Goal: Navigation & Orientation: Find specific page/section

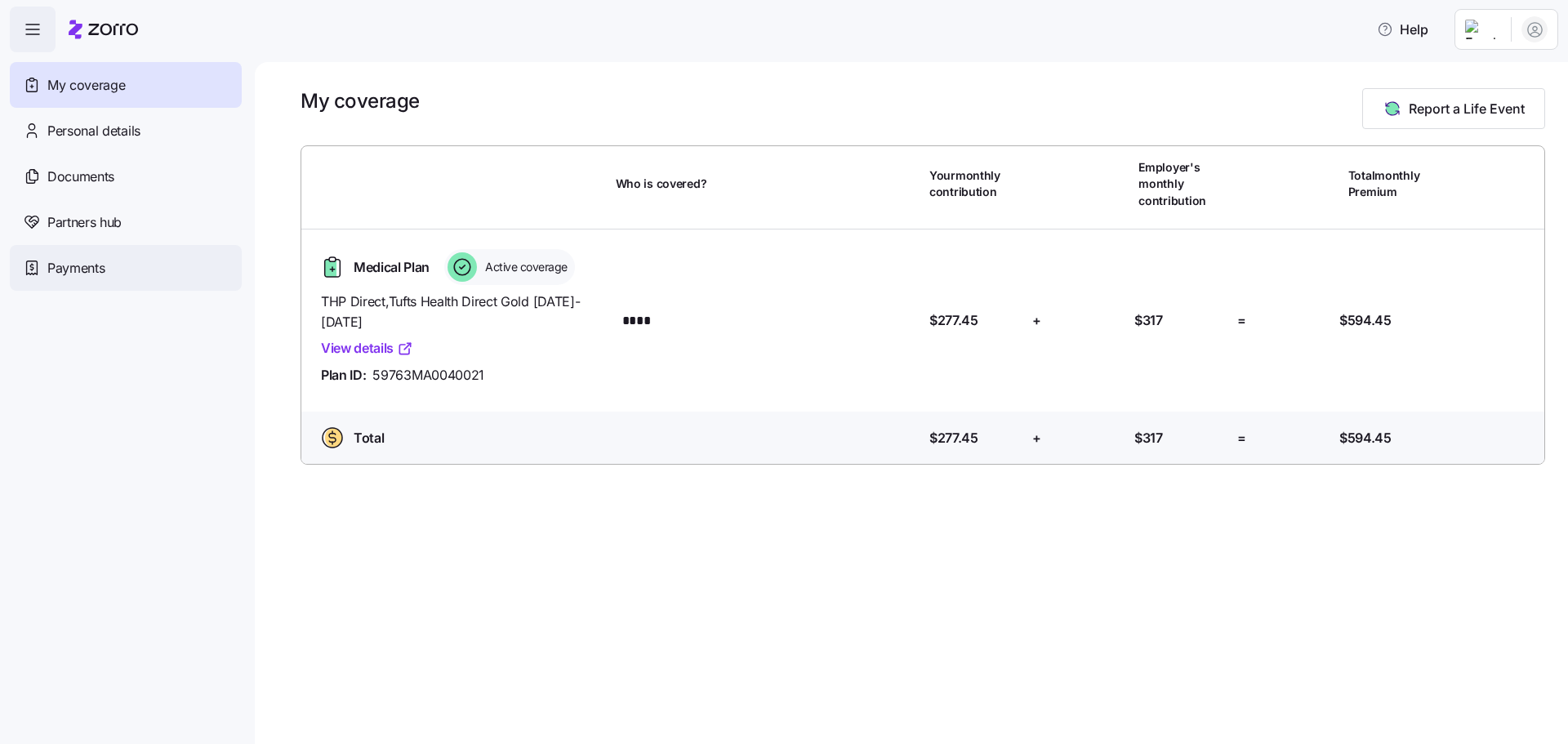
click at [94, 266] on span "Payments" at bounding box center [75, 268] width 57 height 21
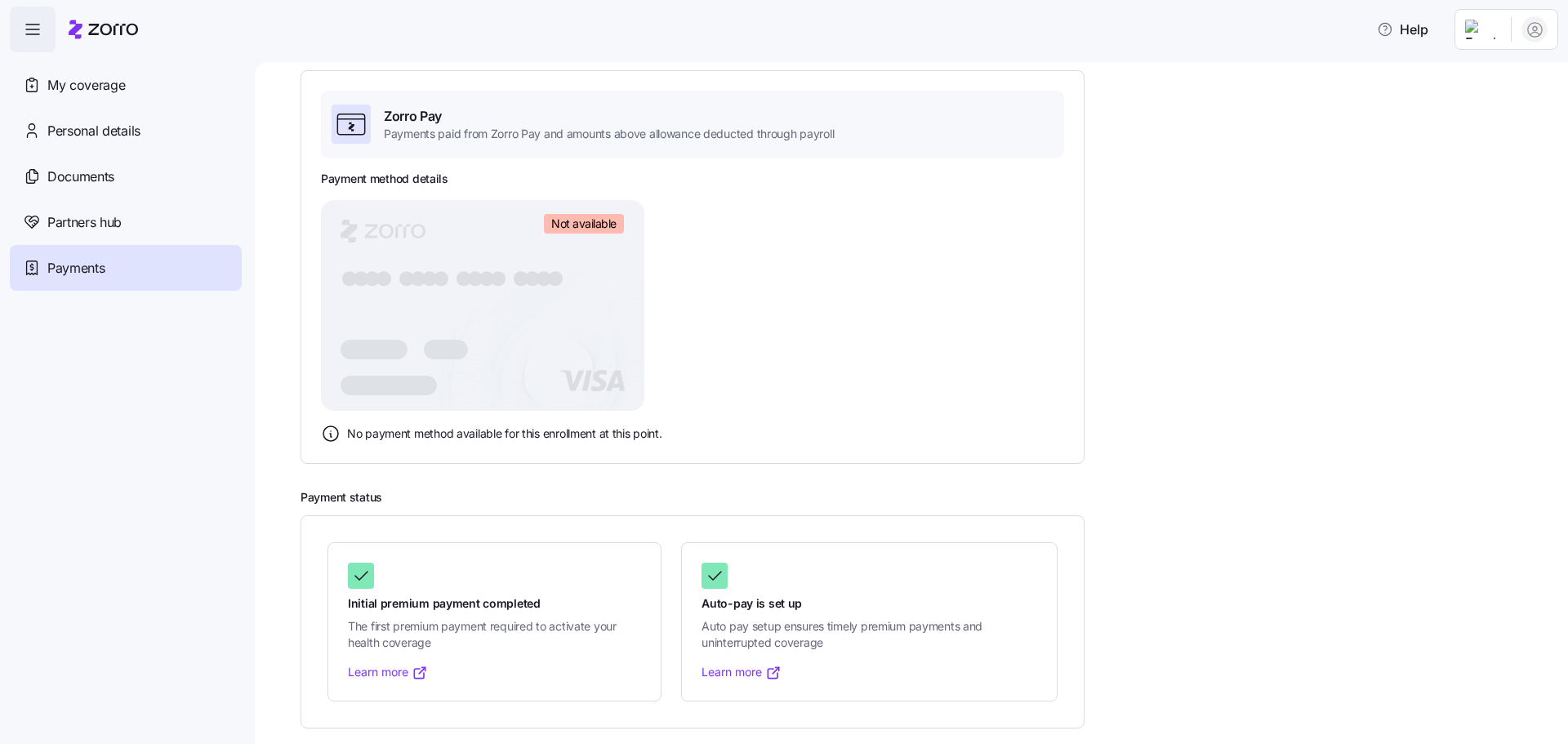
scroll to position [102, 0]
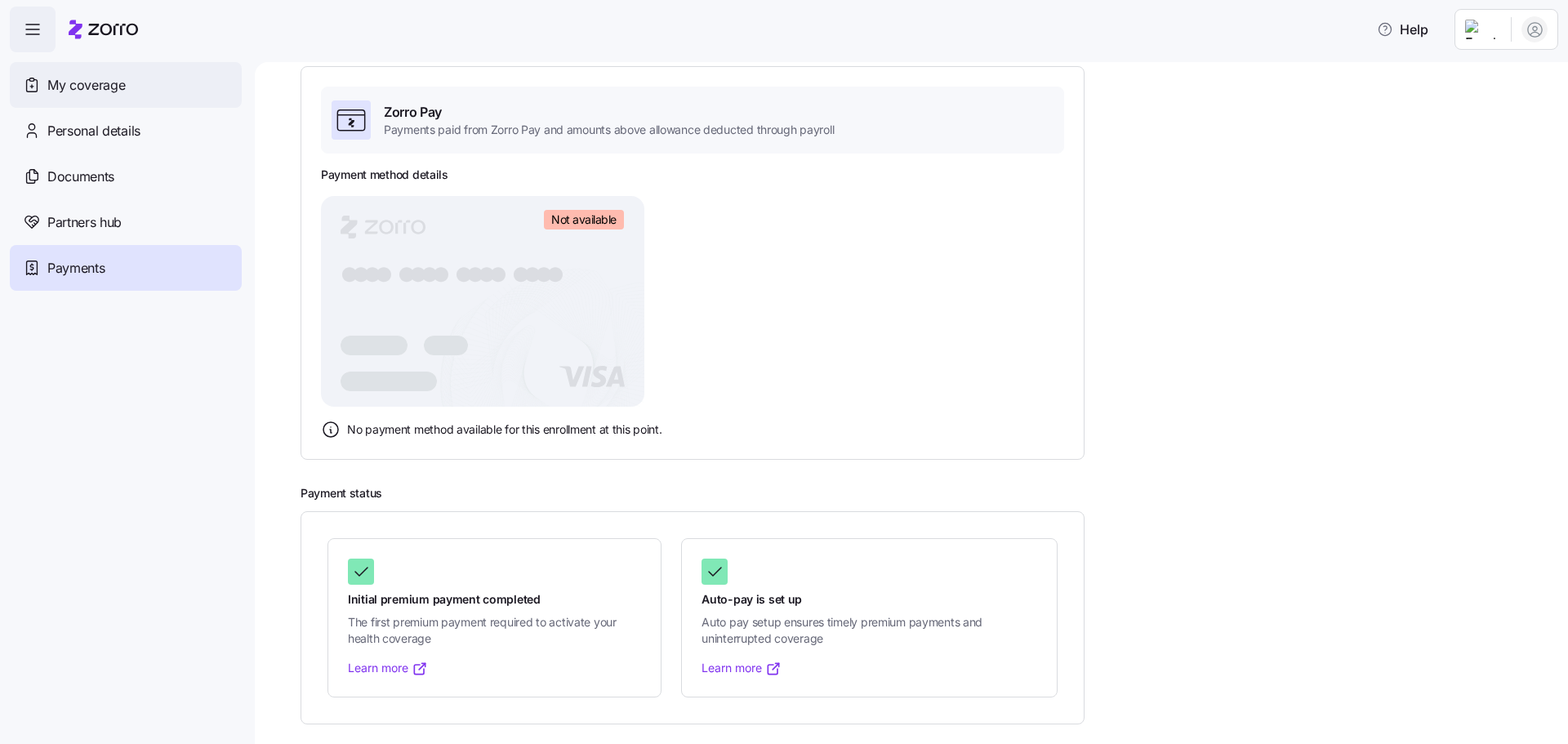
click at [82, 79] on span "My coverage" at bounding box center [86, 85] width 78 height 21
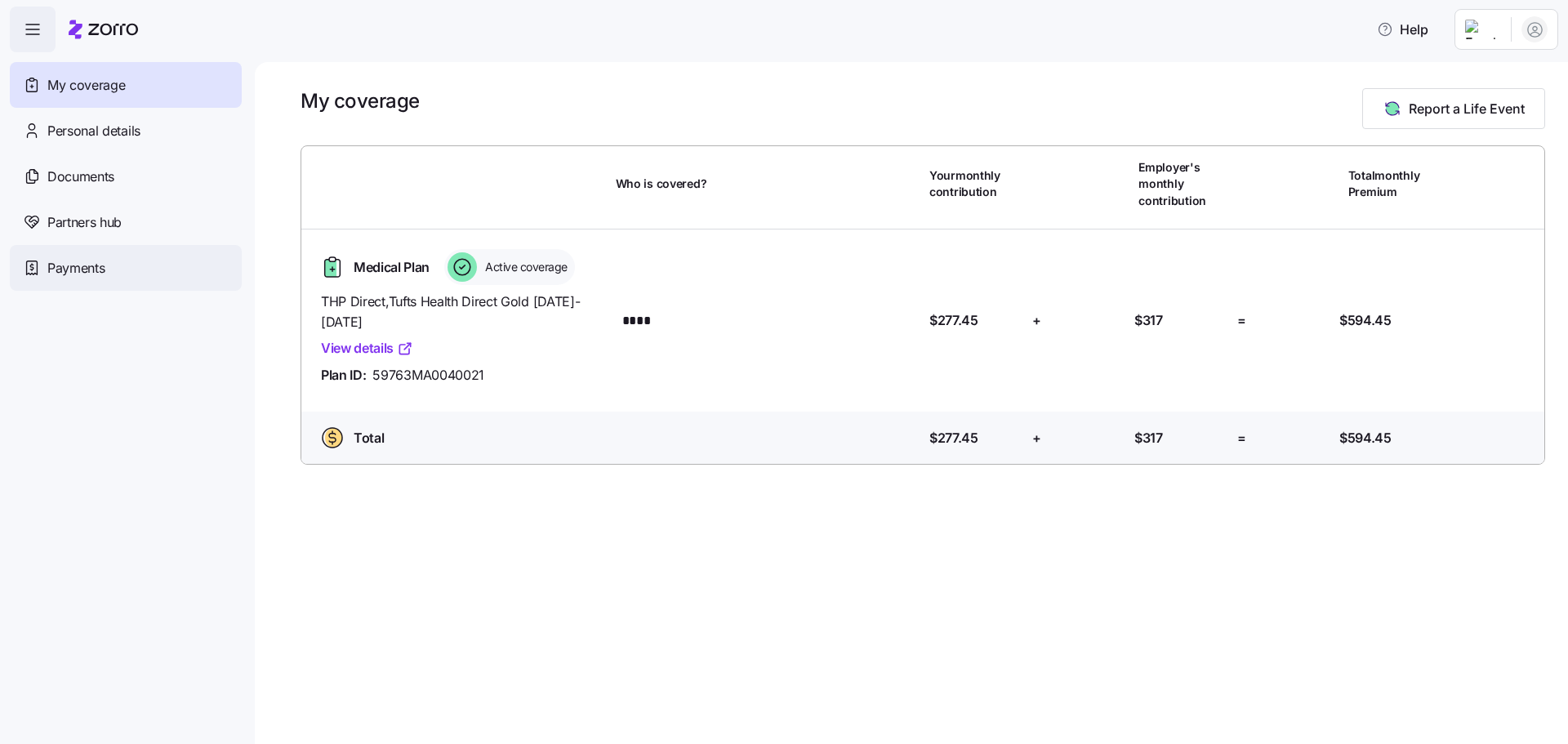
click at [97, 271] on span "Payments" at bounding box center [75, 268] width 57 height 21
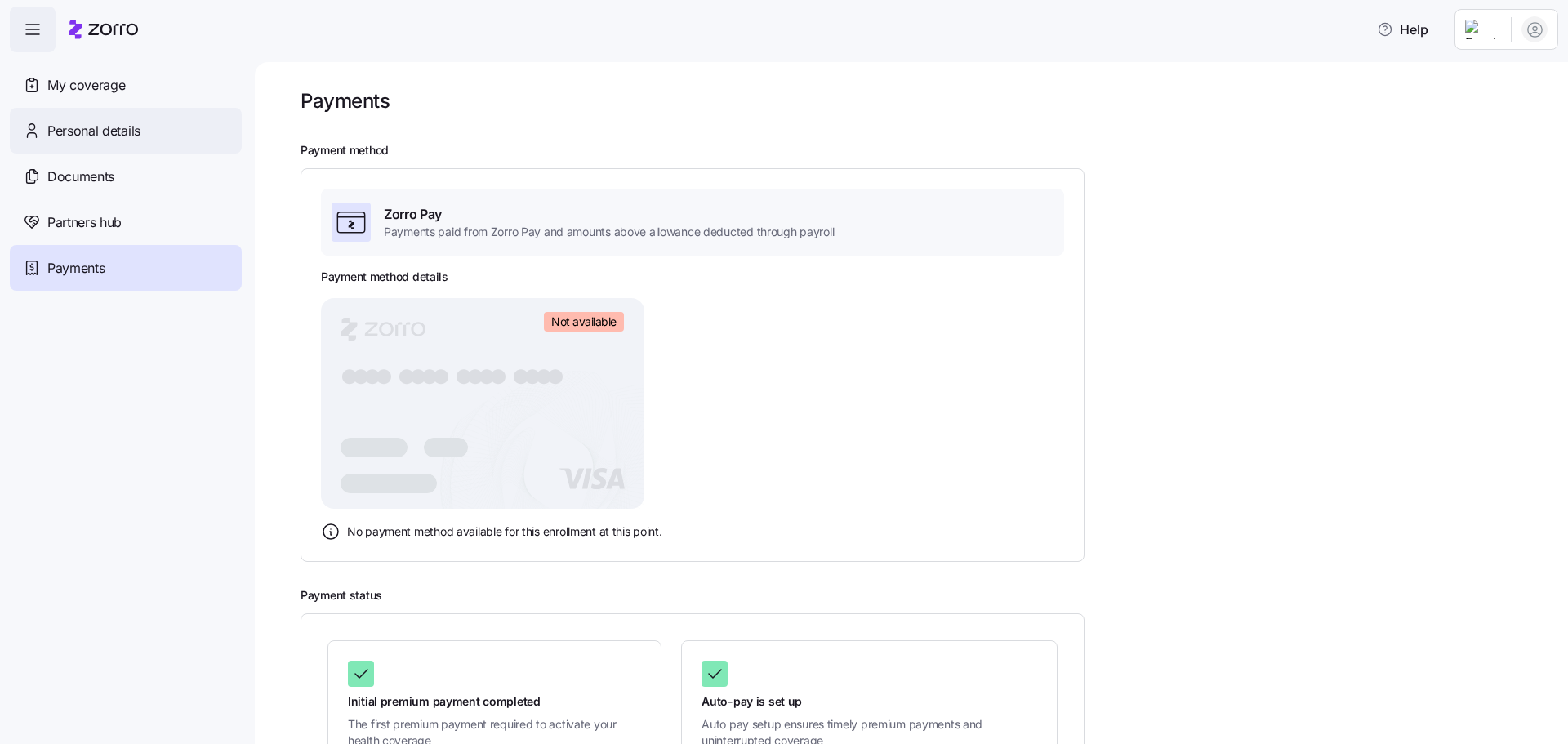
click at [118, 128] on span "Personal details" at bounding box center [94, 131] width 93 height 21
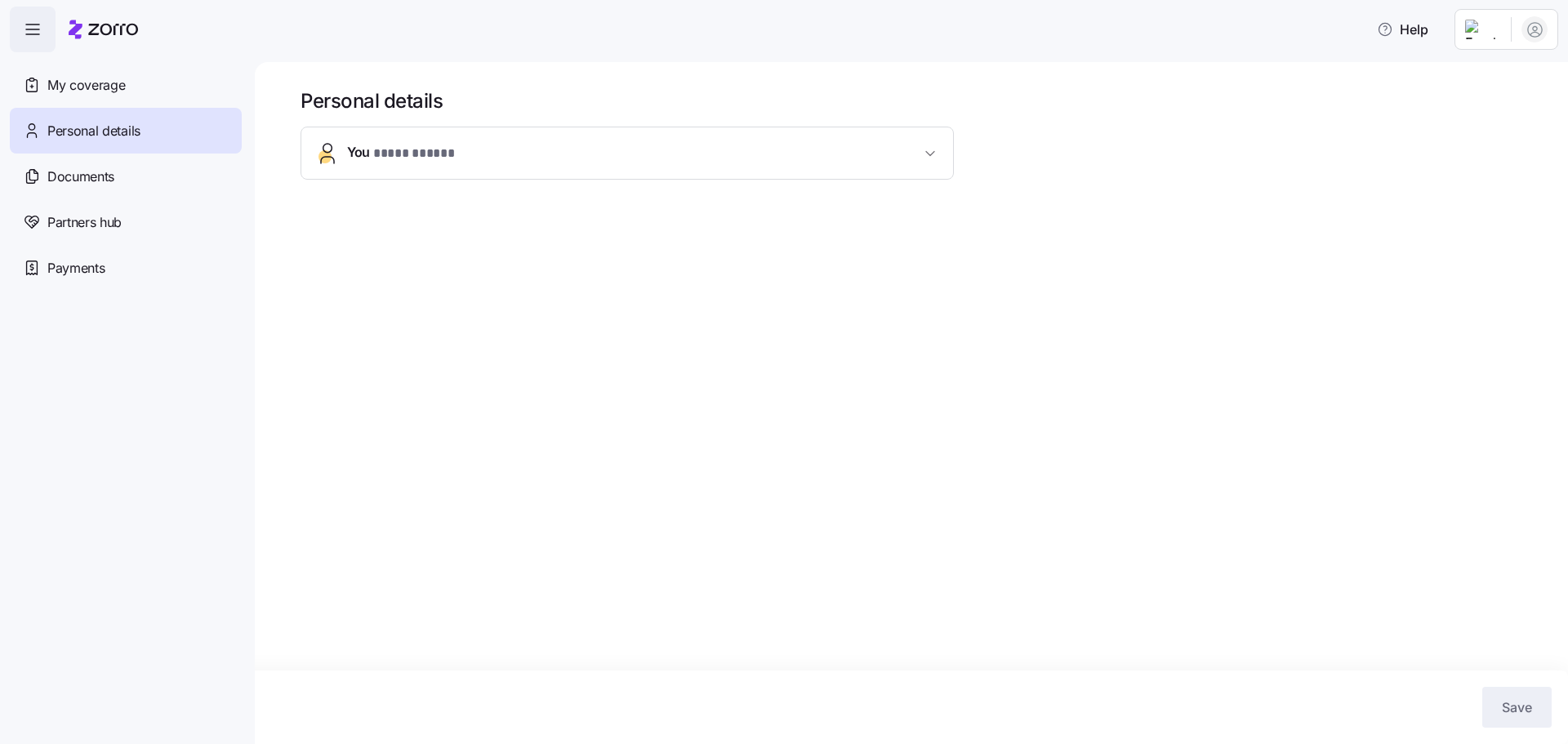
click at [643, 141] on button "You * **** ***** *" at bounding box center [627, 153] width 651 height 51
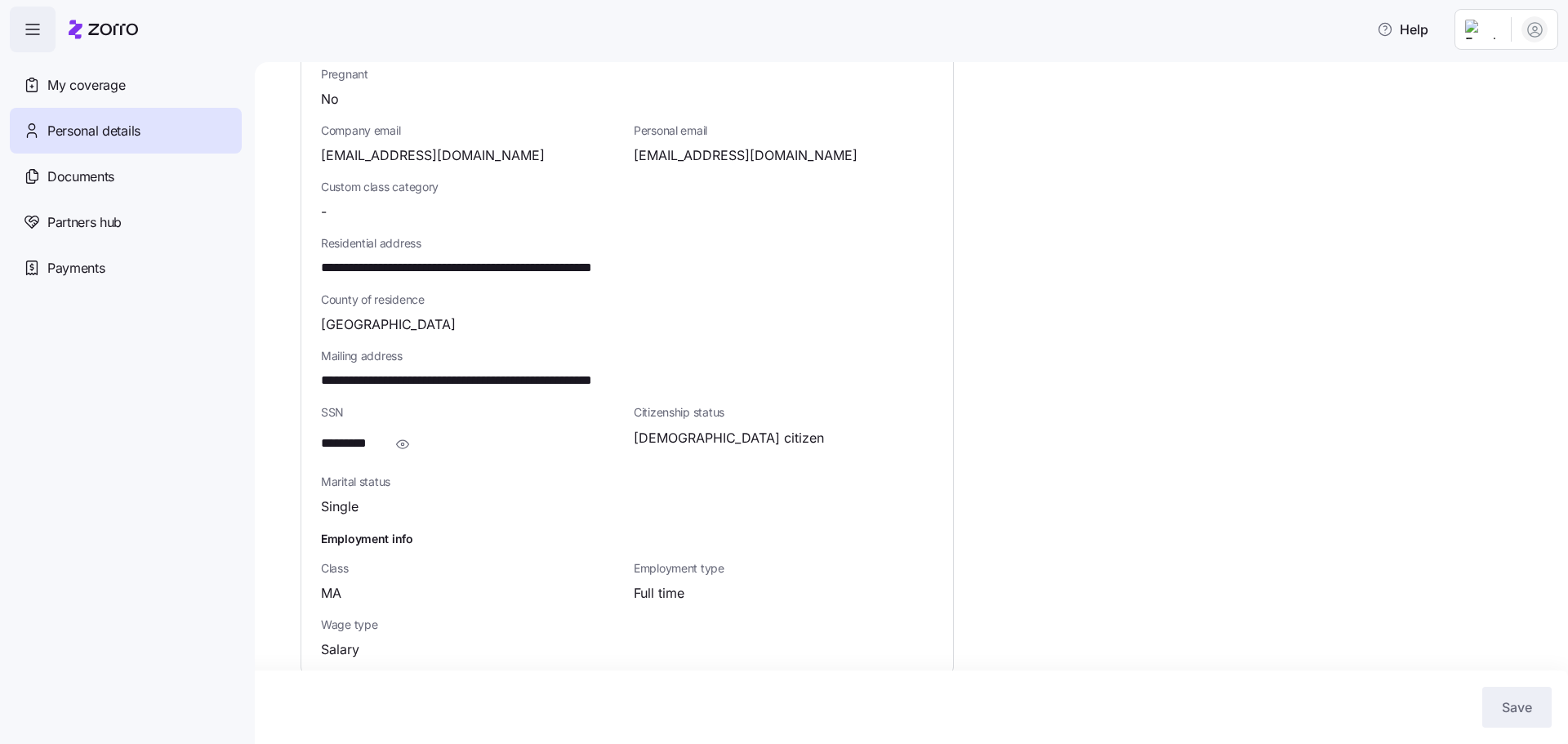
scroll to position [354, 0]
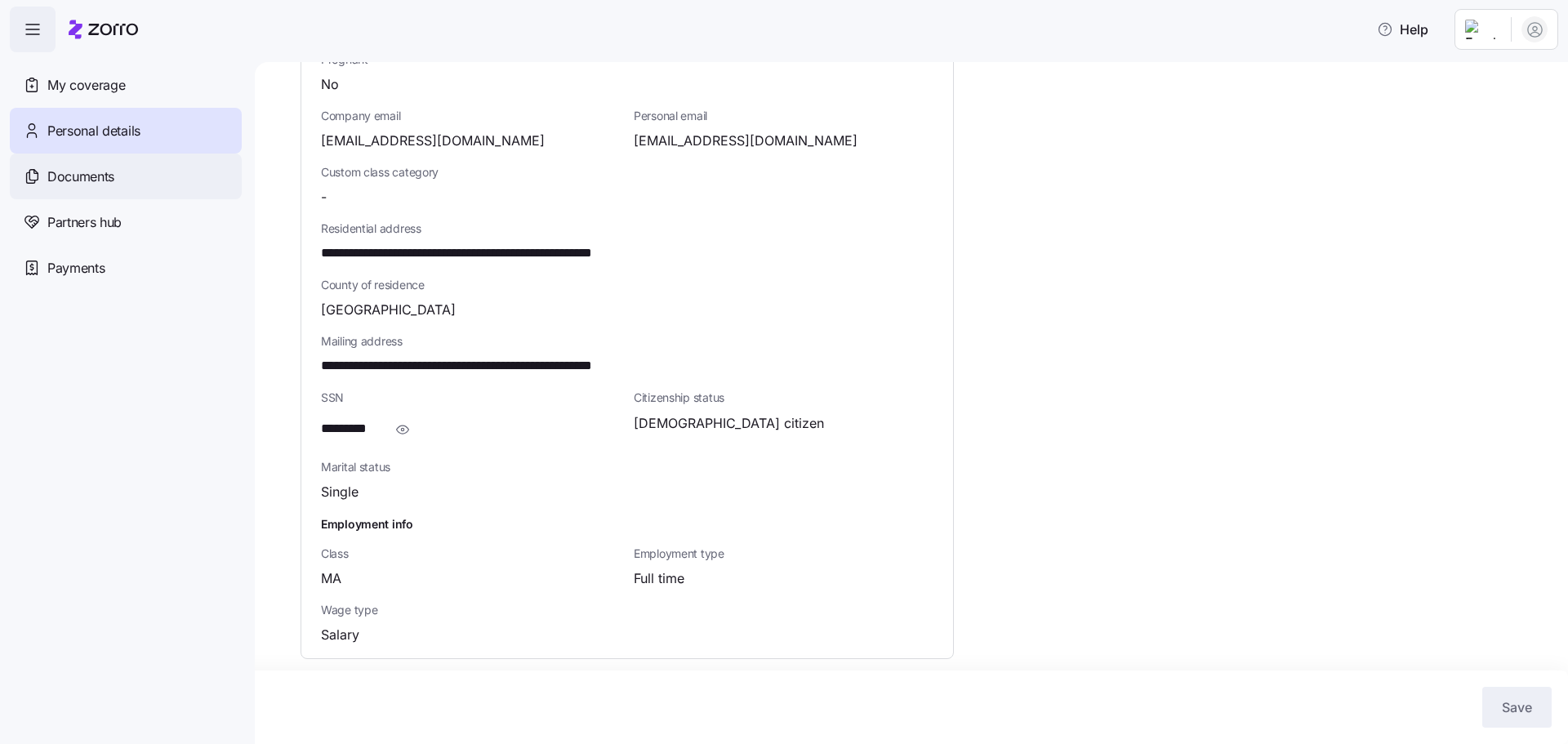
click at [109, 176] on span "Documents" at bounding box center [80, 176] width 67 height 21
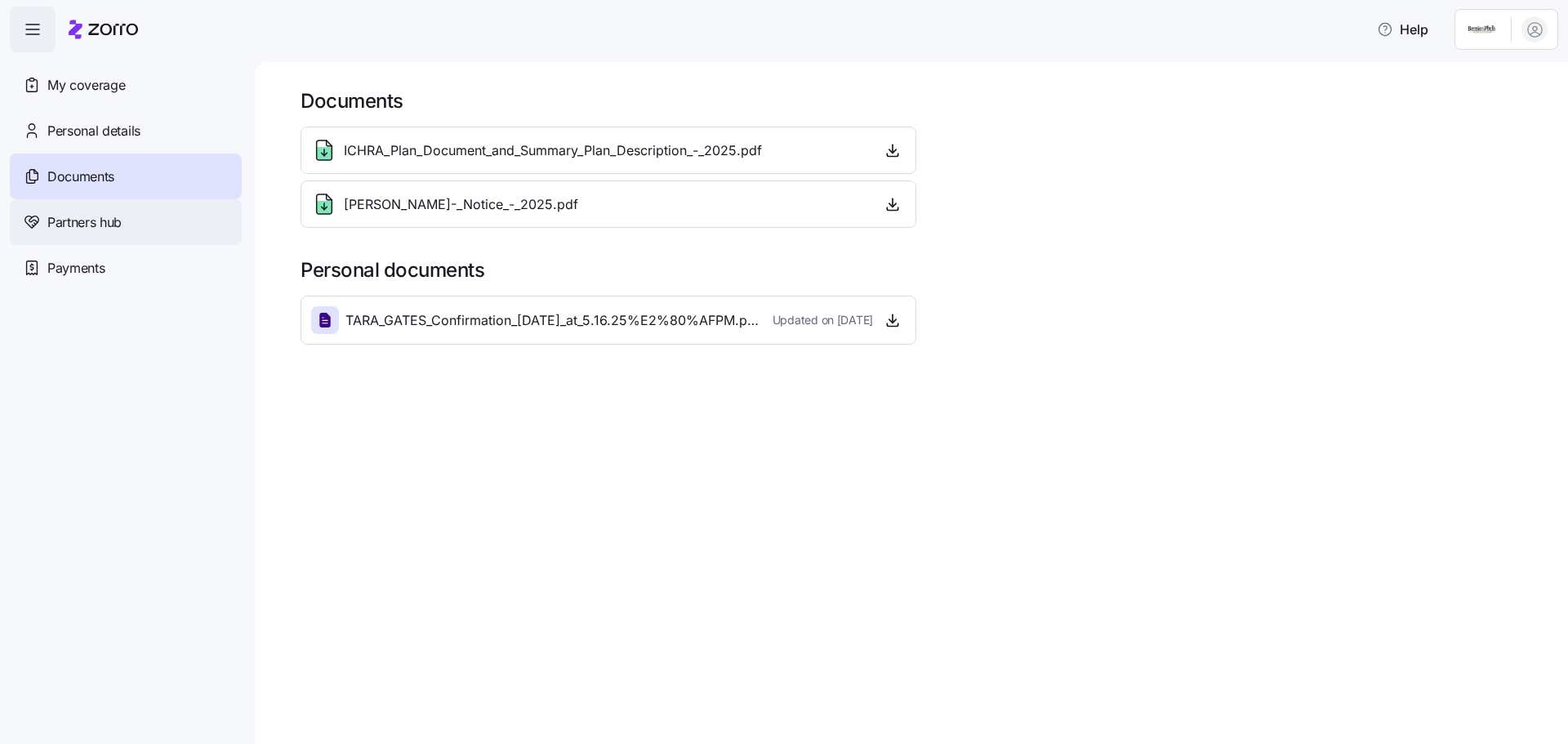
click at [47, 228] on span "Partners hub" at bounding box center [85, 222] width 75 height 21
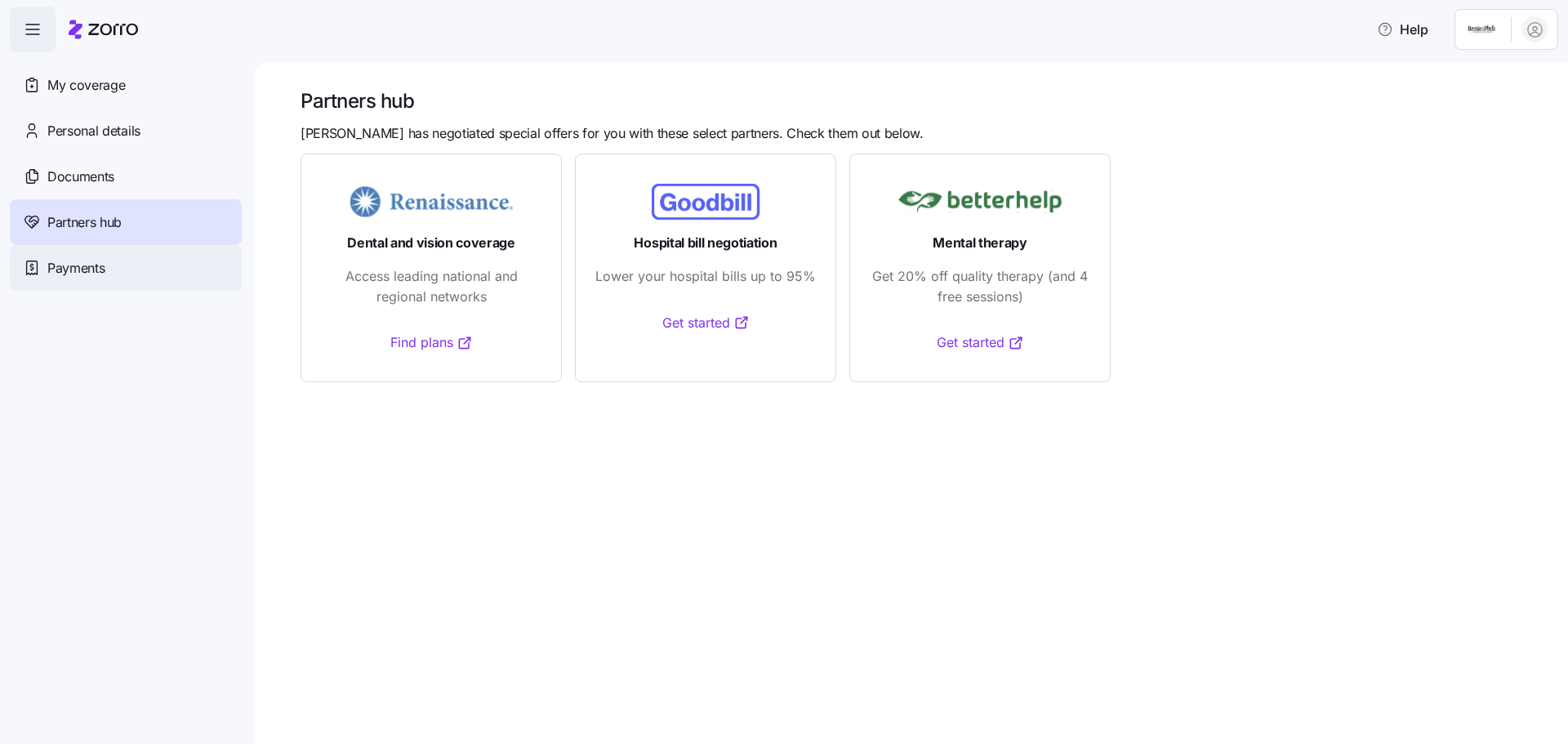
click at [99, 275] on span "Payments" at bounding box center [75, 268] width 57 height 21
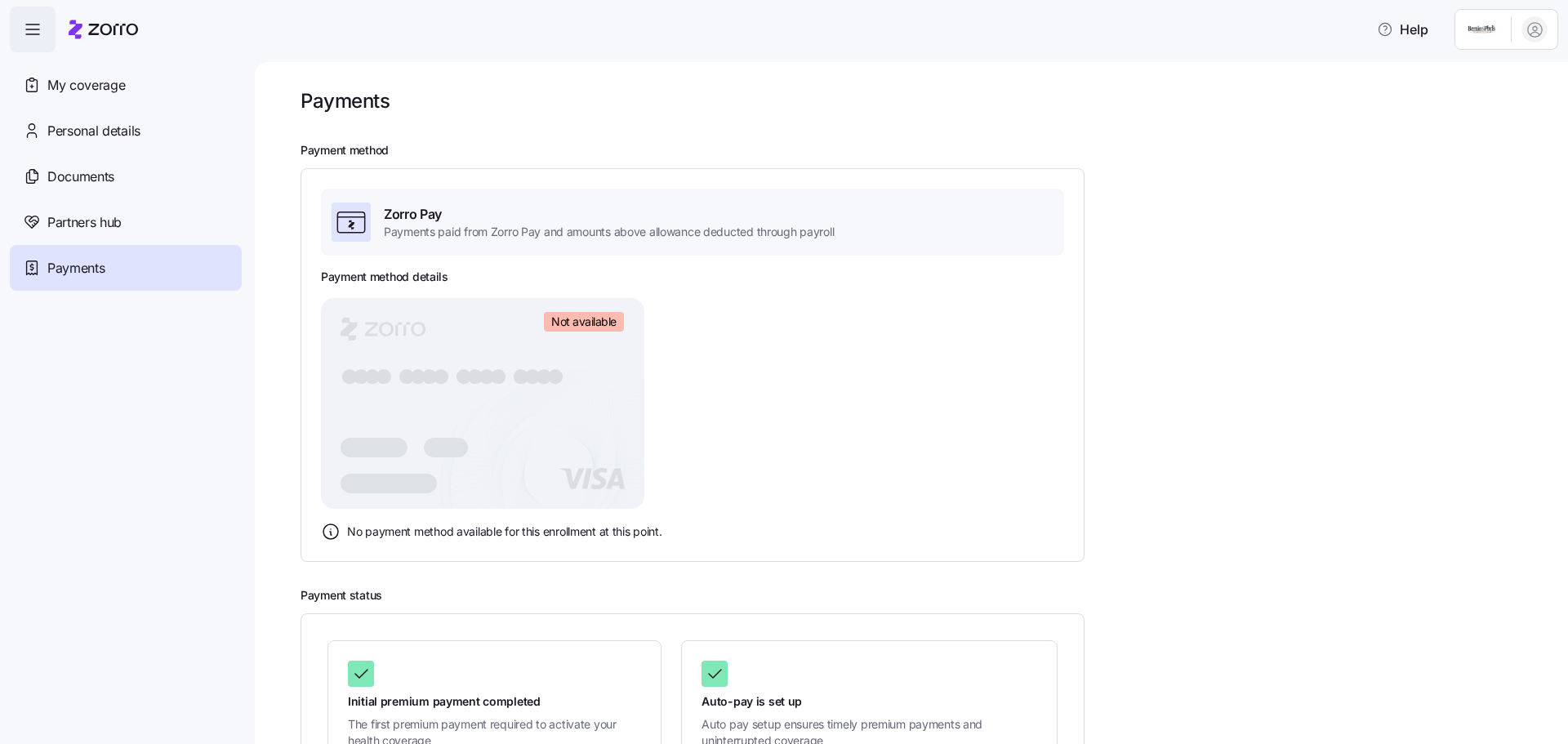
click at [593, 326] on span "Not available" at bounding box center [583, 321] width 65 height 15
click at [327, 535] on icon at bounding box center [331, 532] width 20 height 20
click at [61, 80] on span "My coverage" at bounding box center [86, 85] width 78 height 21
